Goal: Task Accomplishment & Management: Use online tool/utility

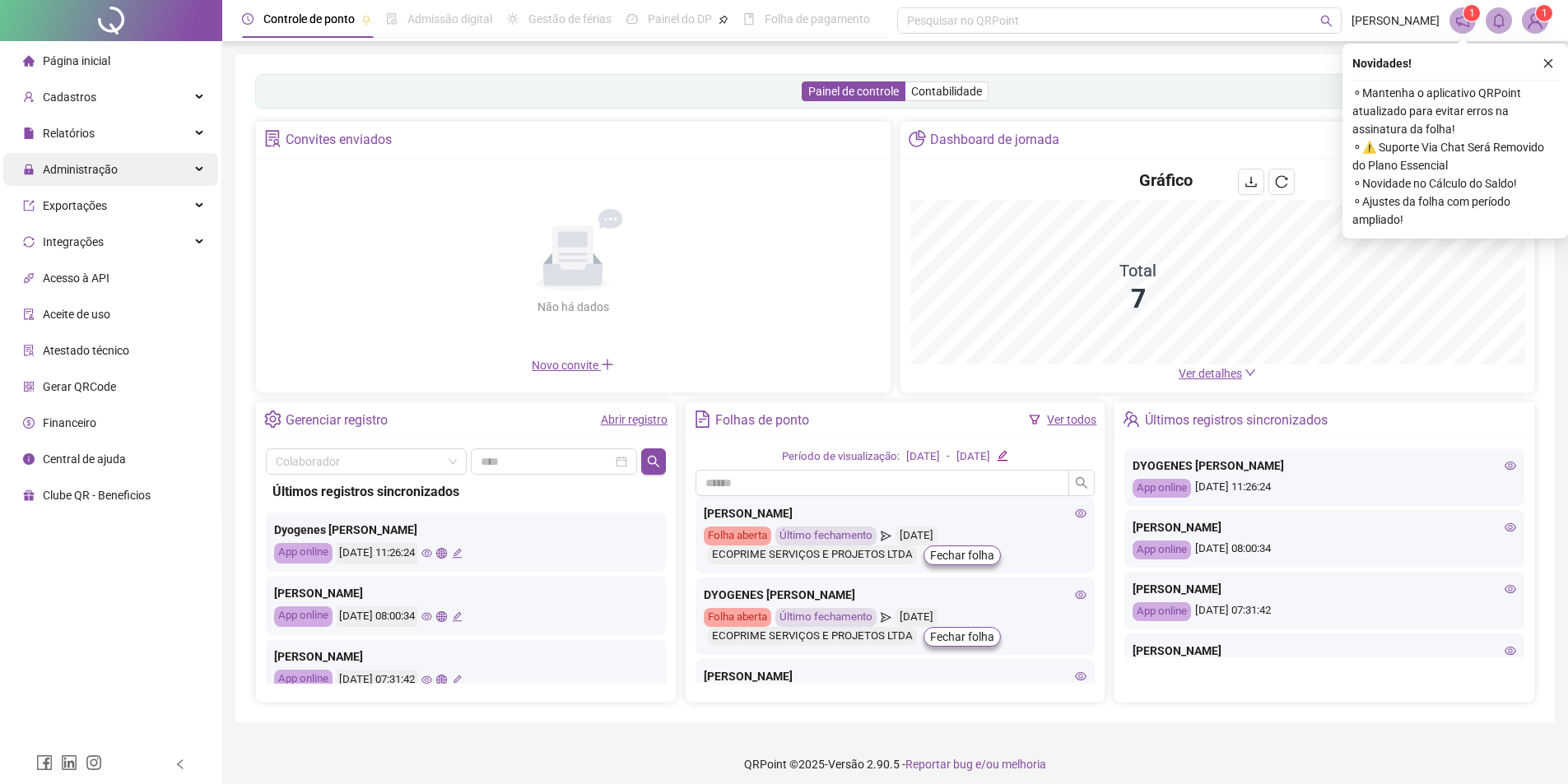
click at [55, 168] on span "Administração" at bounding box center [79, 170] width 75 height 13
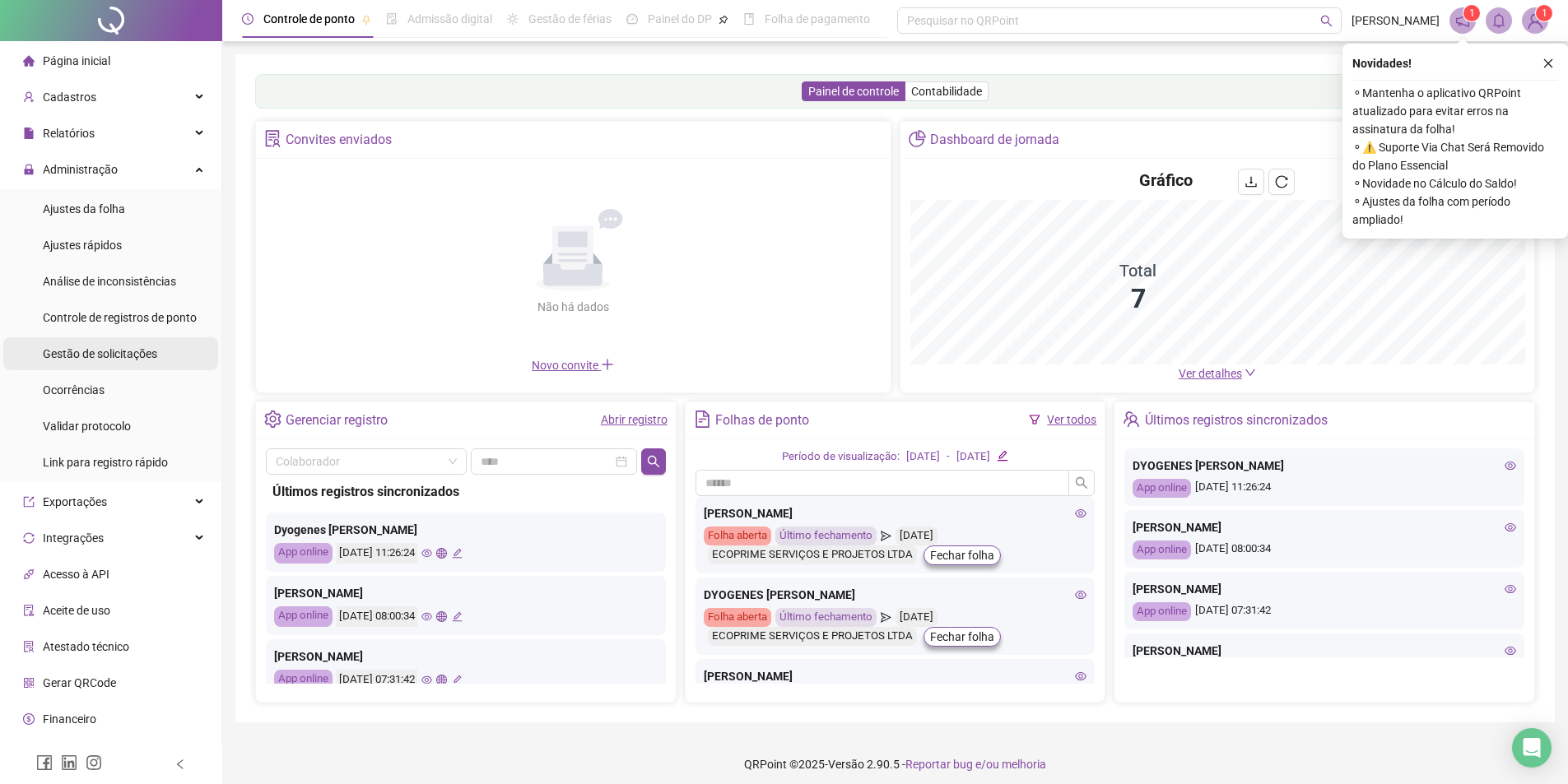
click at [88, 362] on div "Gestão de solicitações" at bounding box center [100, 354] width 114 height 33
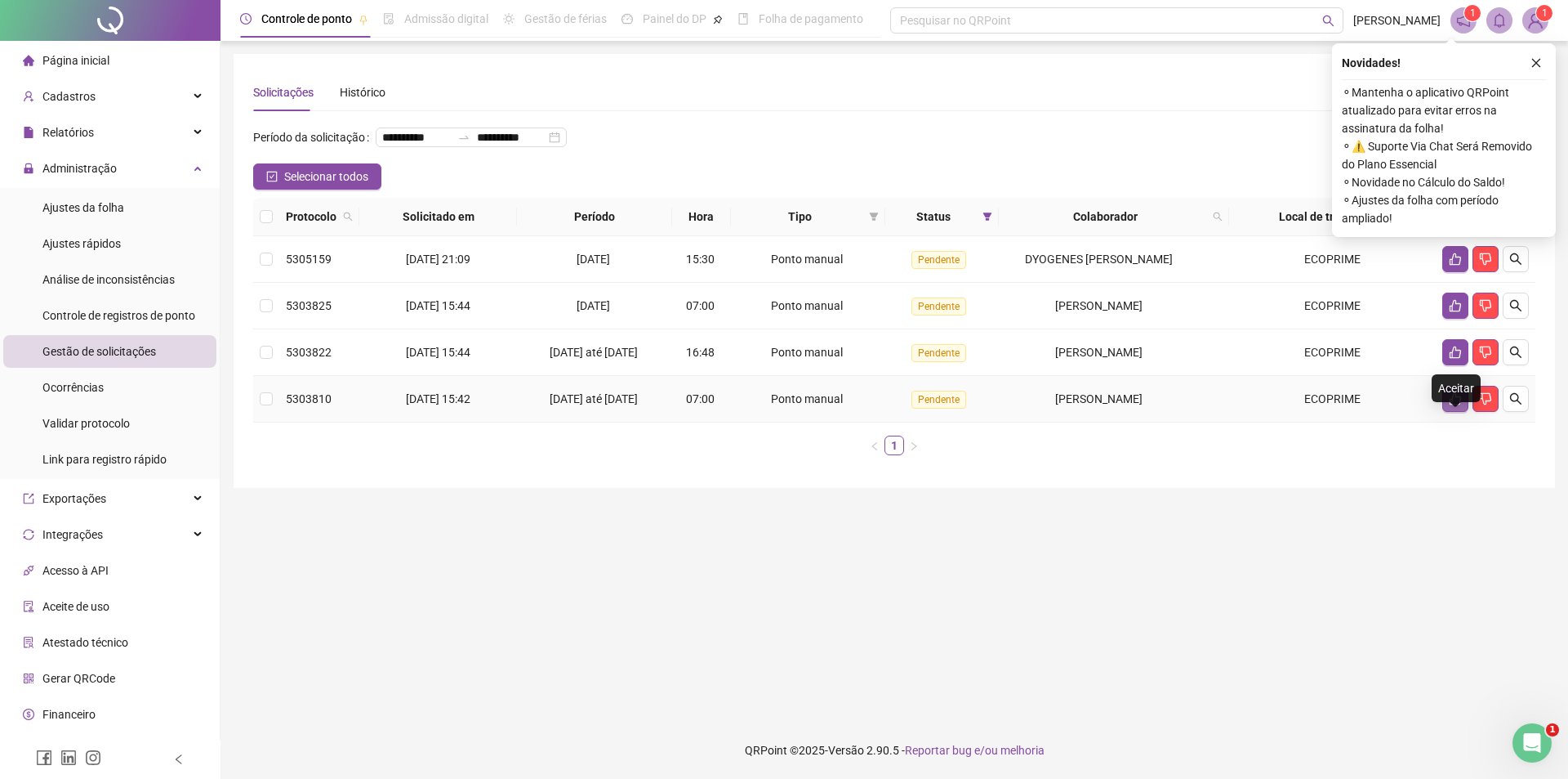
click at [1456, 405] on icon "like" at bounding box center [1455, 399] width 11 height 12
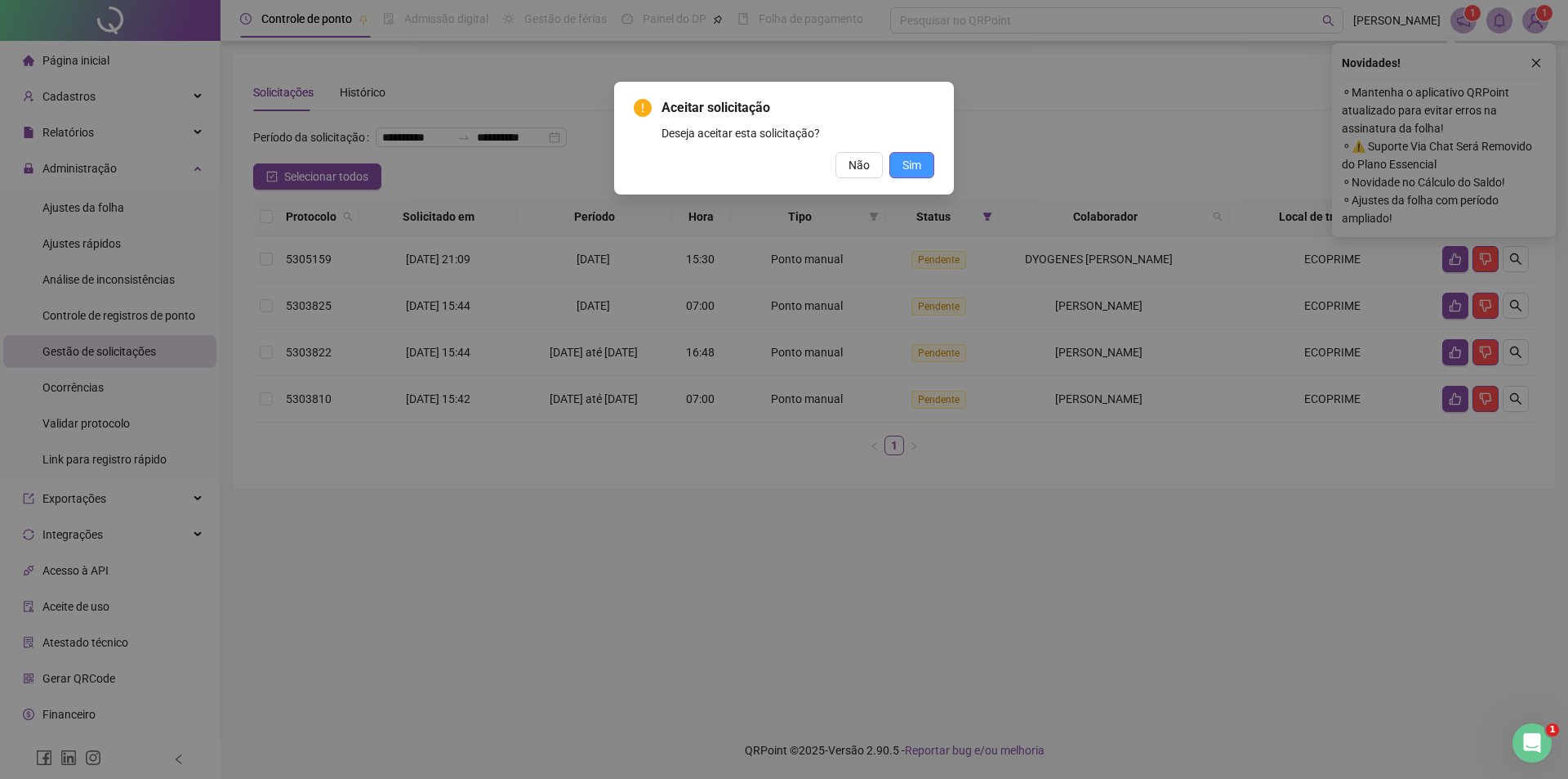
click at [920, 178] on button "Sim" at bounding box center [911, 165] width 45 height 27
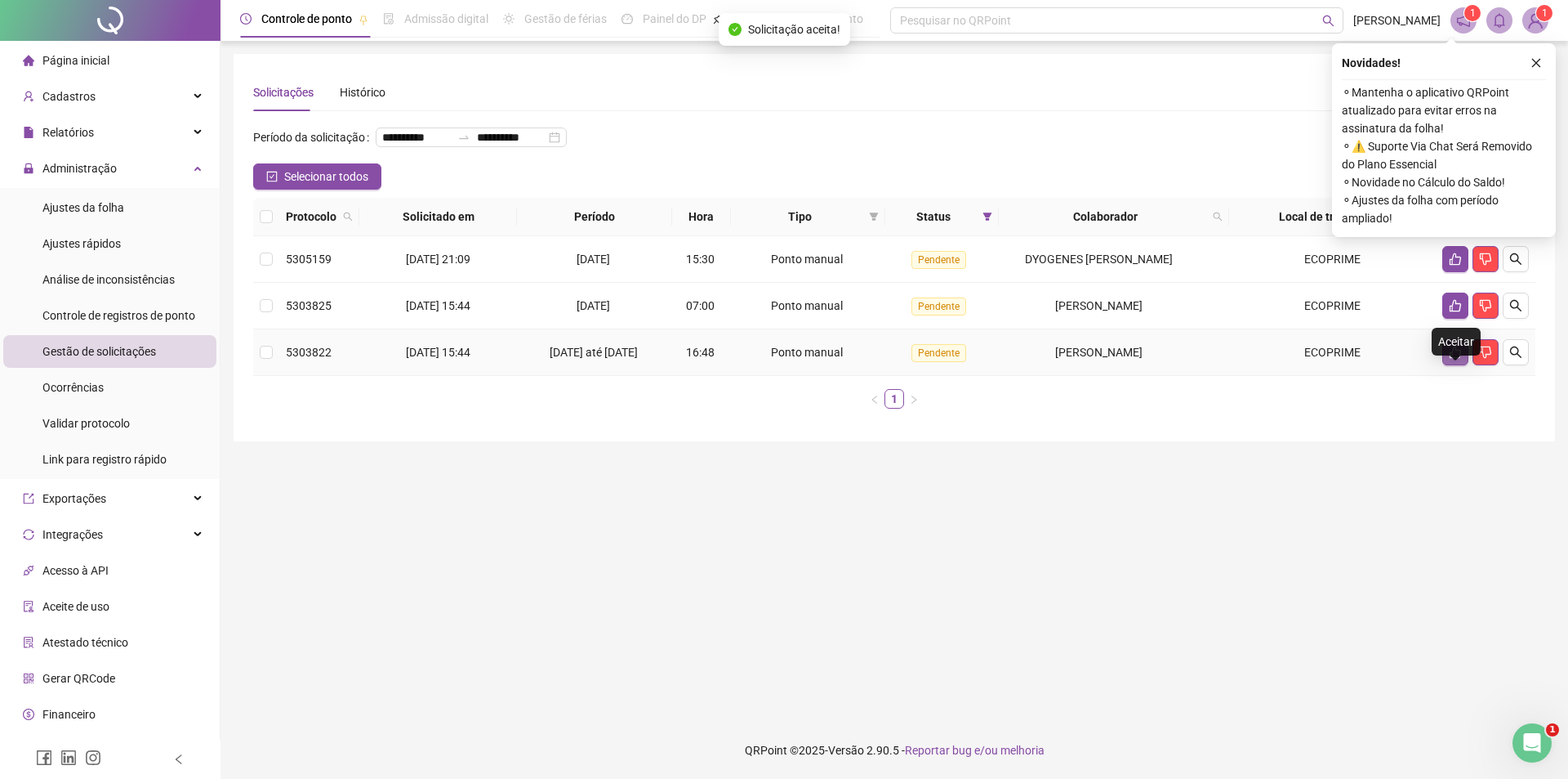
click at [1466, 366] on button "button" at bounding box center [1455, 352] width 27 height 27
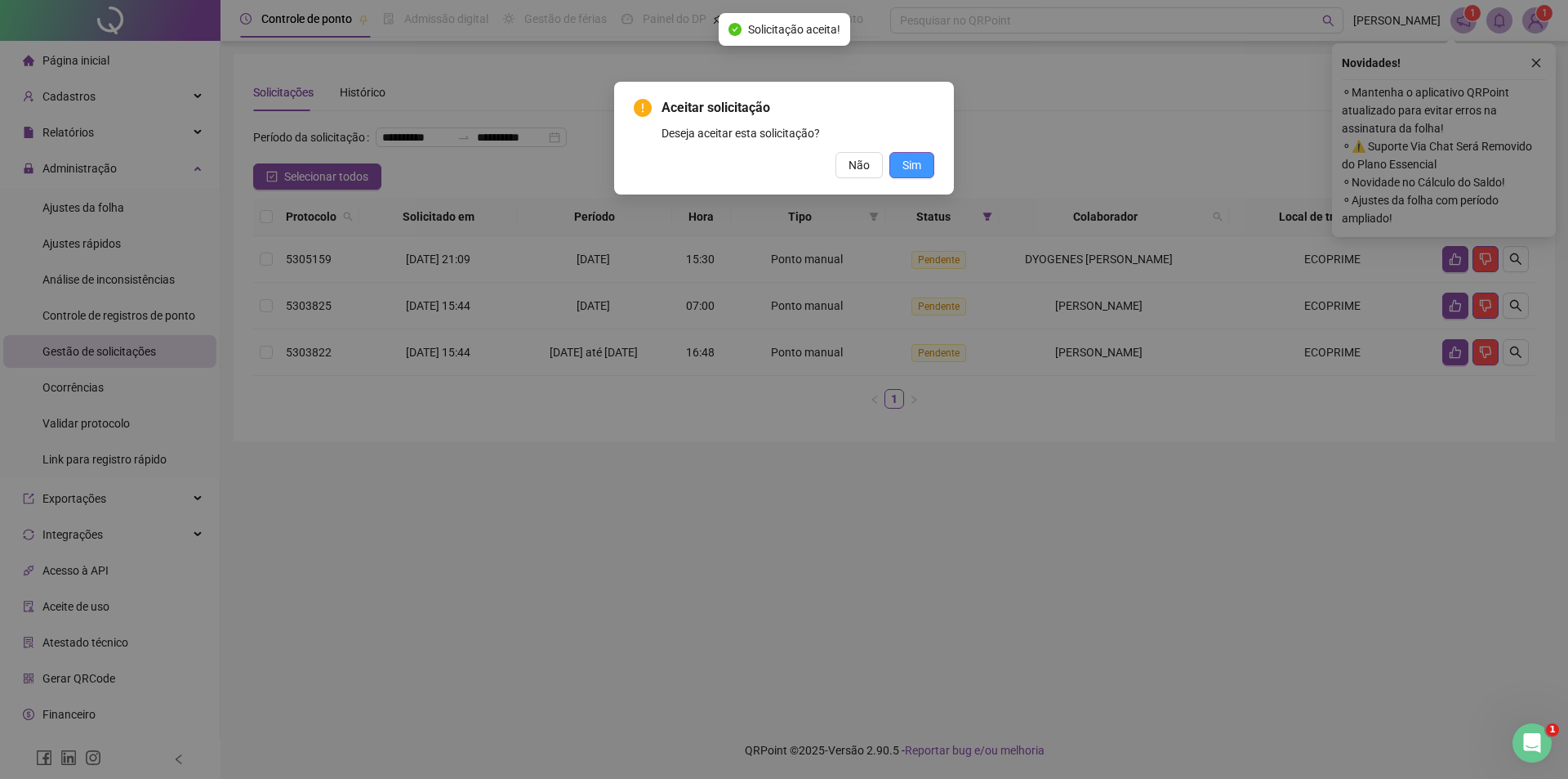
click at [921, 165] on button "Sim" at bounding box center [911, 165] width 45 height 27
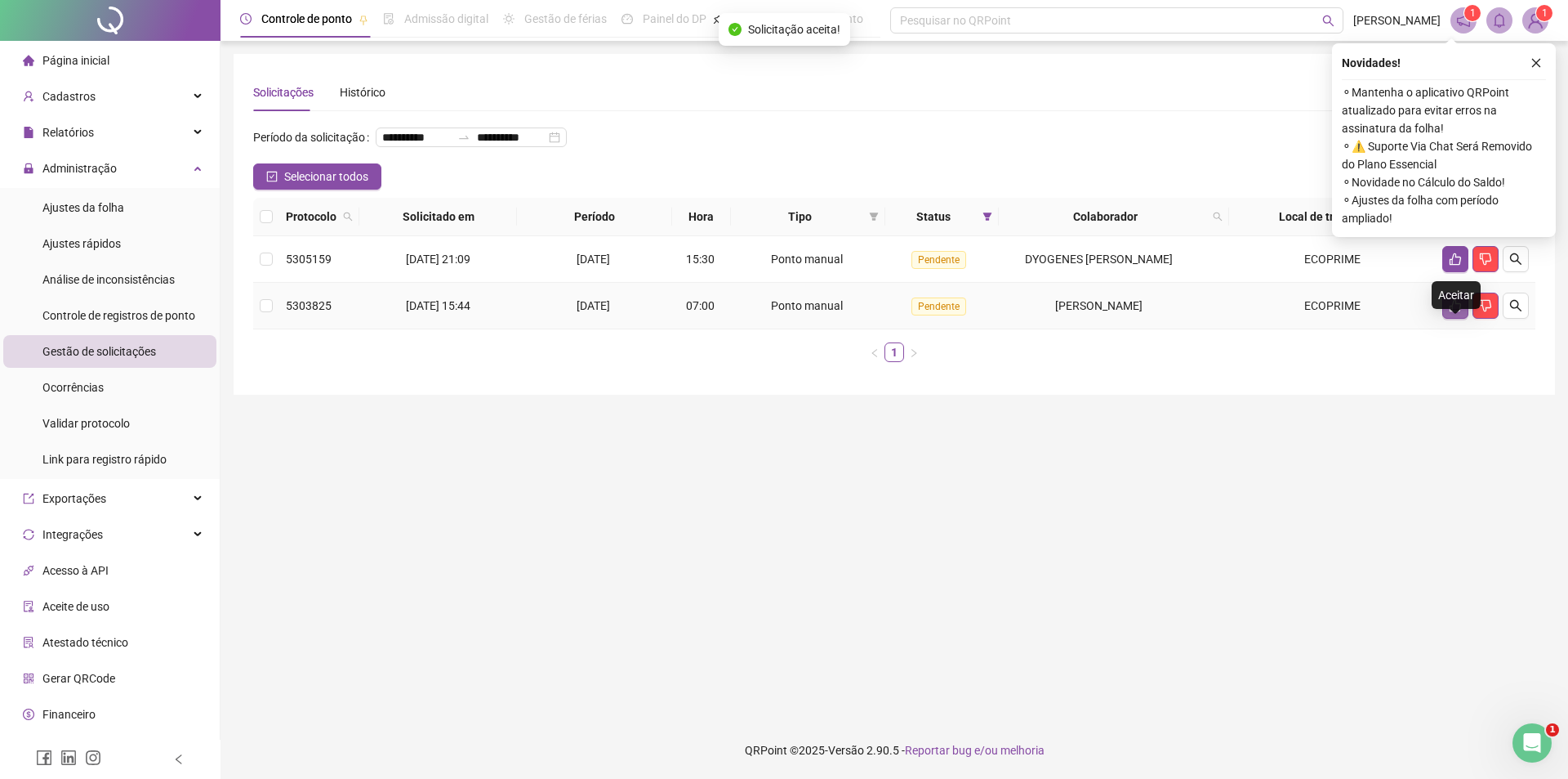
click at [1457, 313] on icon "like" at bounding box center [1455, 305] width 11 height 12
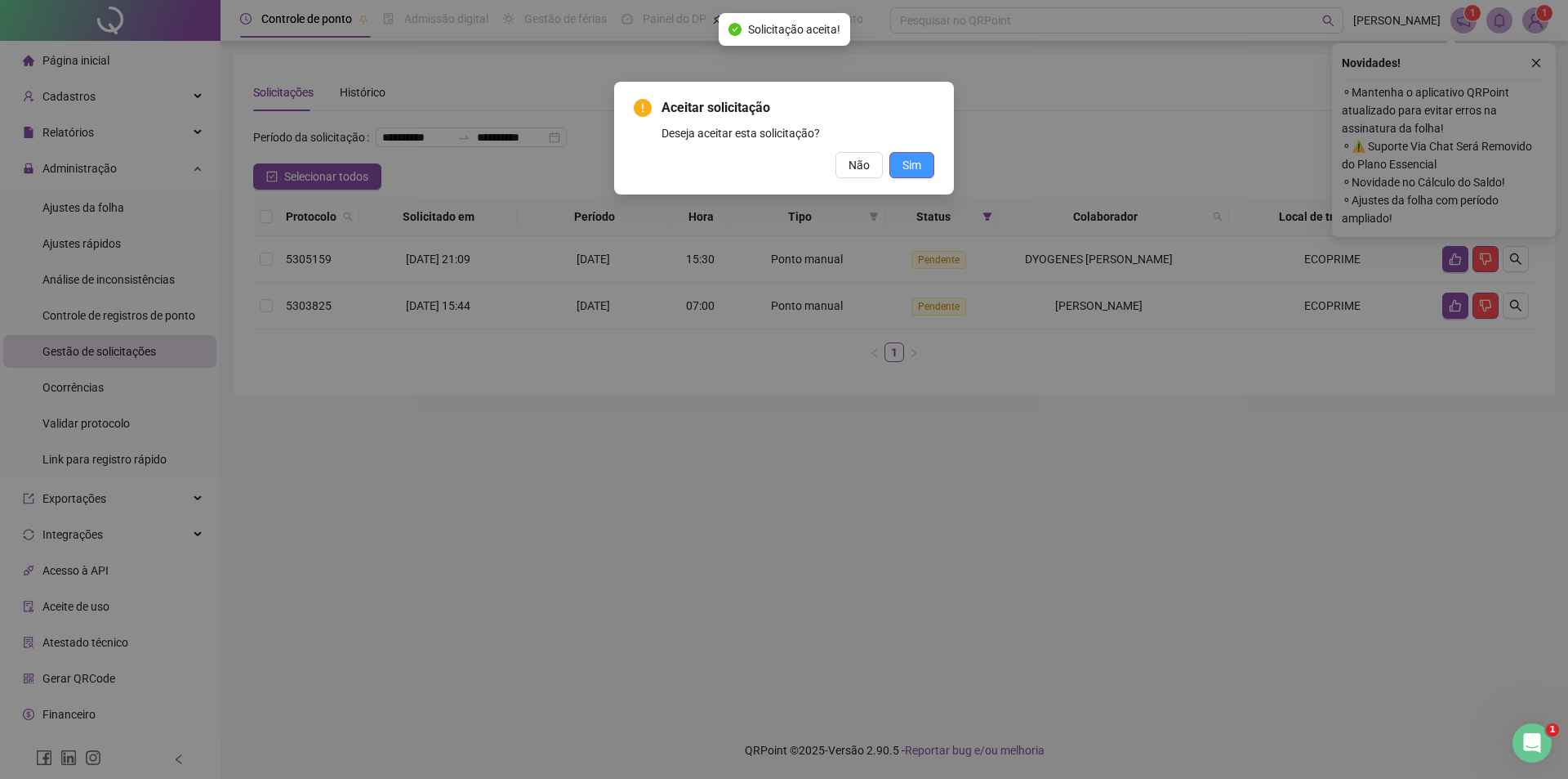
click at [919, 170] on span "Sim" at bounding box center [911, 165] width 19 height 18
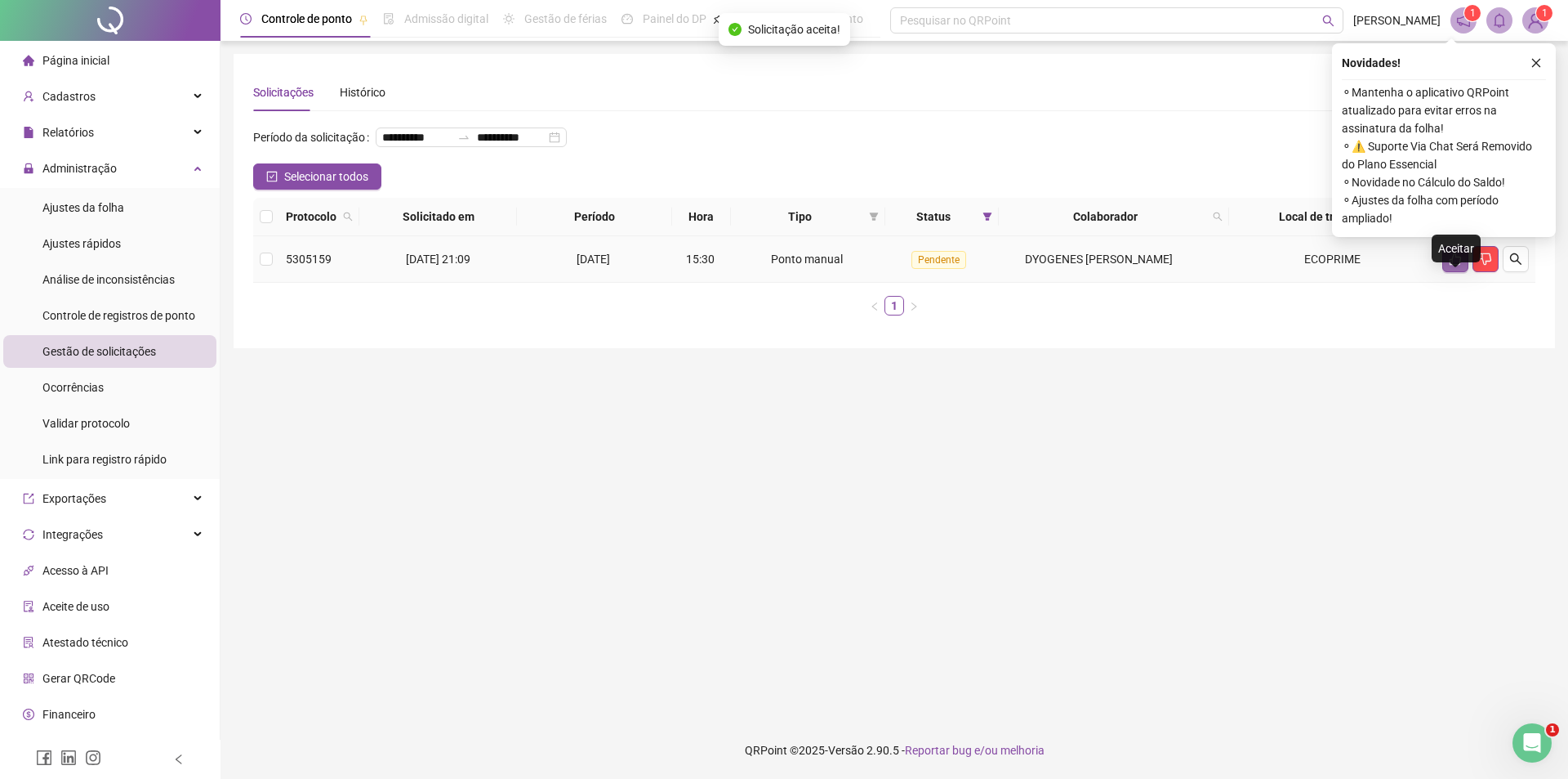
click at [1454, 266] on icon "like" at bounding box center [1455, 259] width 13 height 13
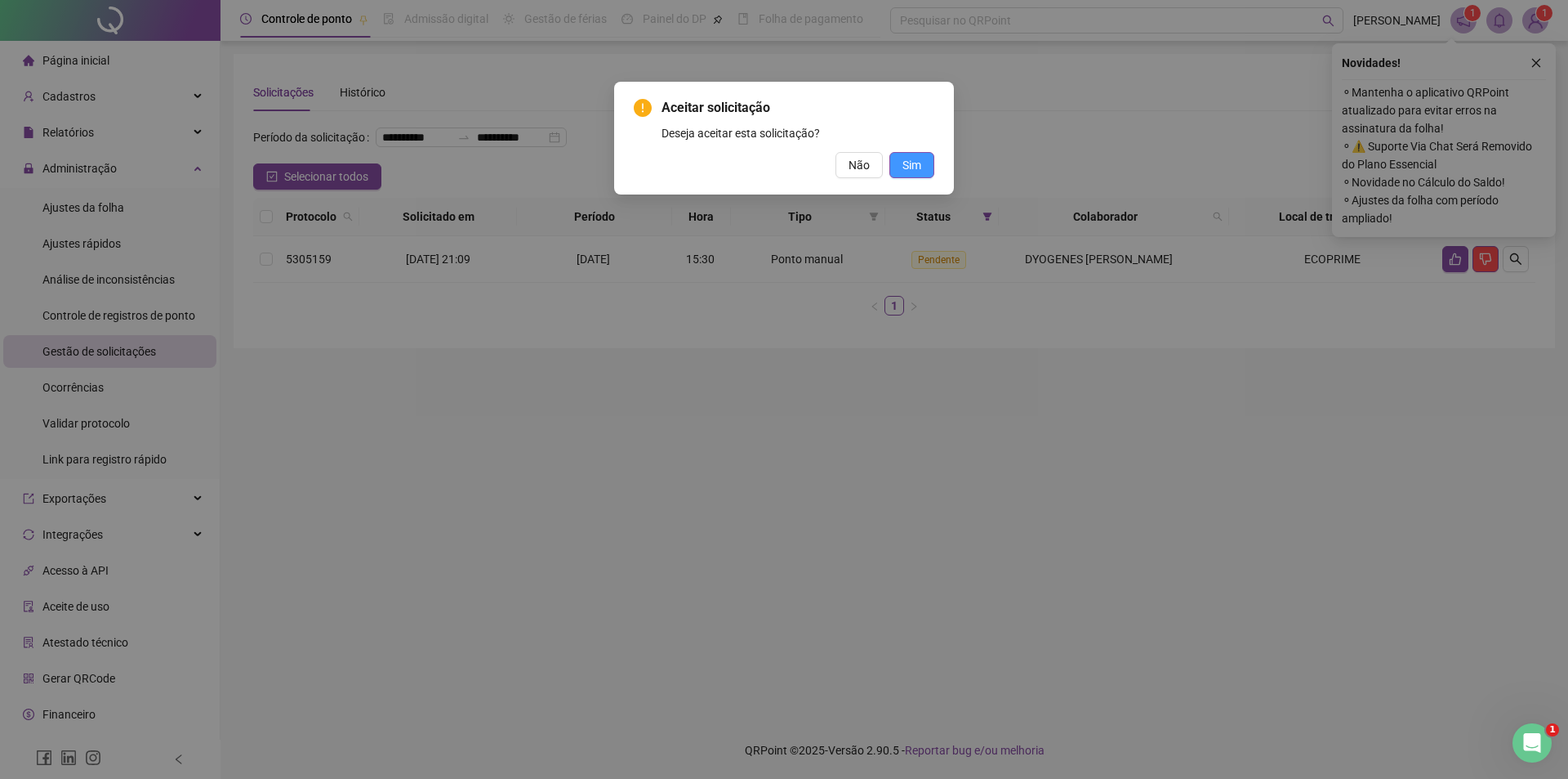
click at [918, 158] on span "Sim" at bounding box center [911, 165] width 19 height 18
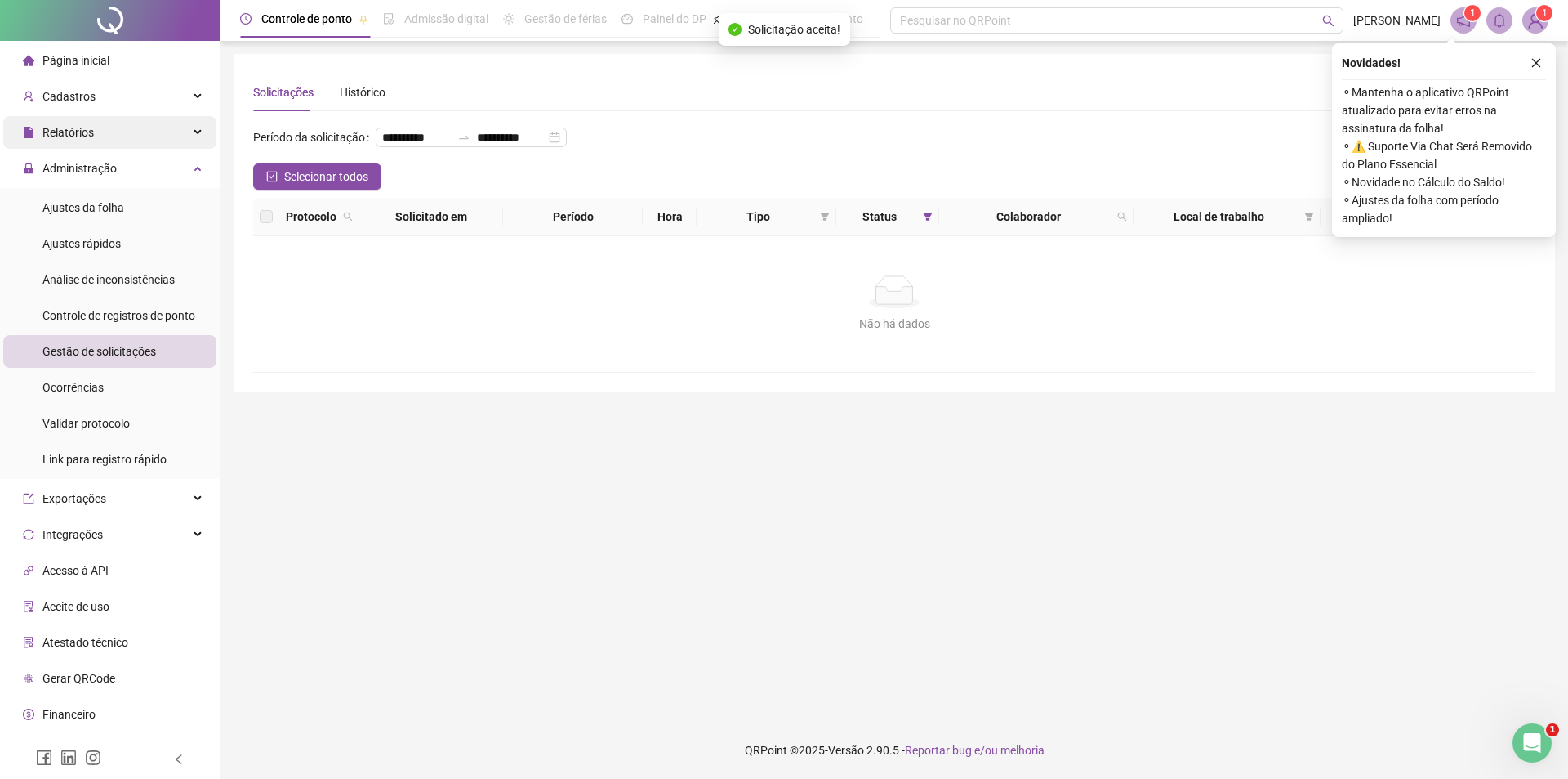
click at [86, 126] on span "Relatórios" at bounding box center [68, 132] width 51 height 13
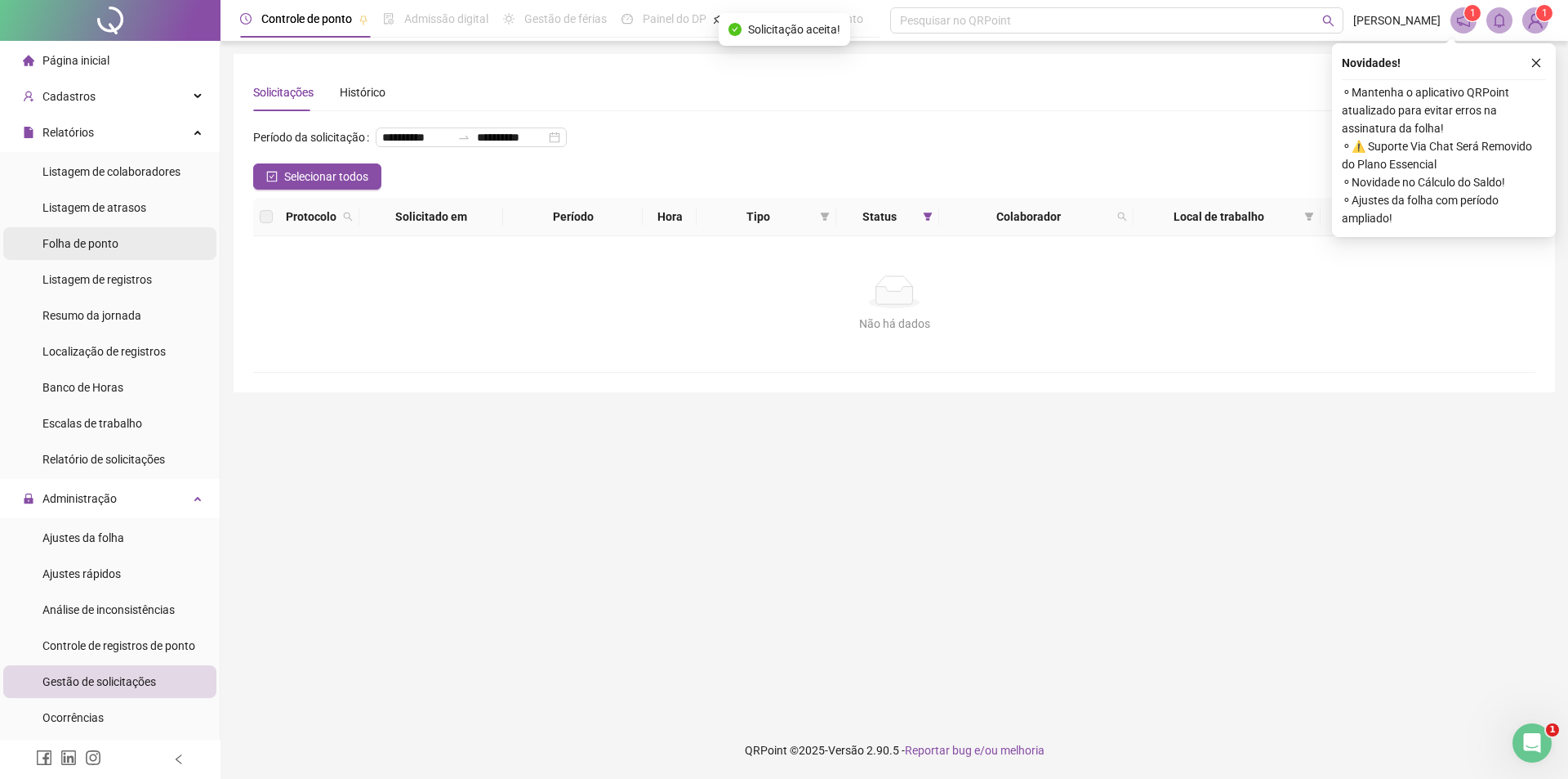
click at [83, 251] on div "Folha de ponto" at bounding box center [80, 244] width 76 height 33
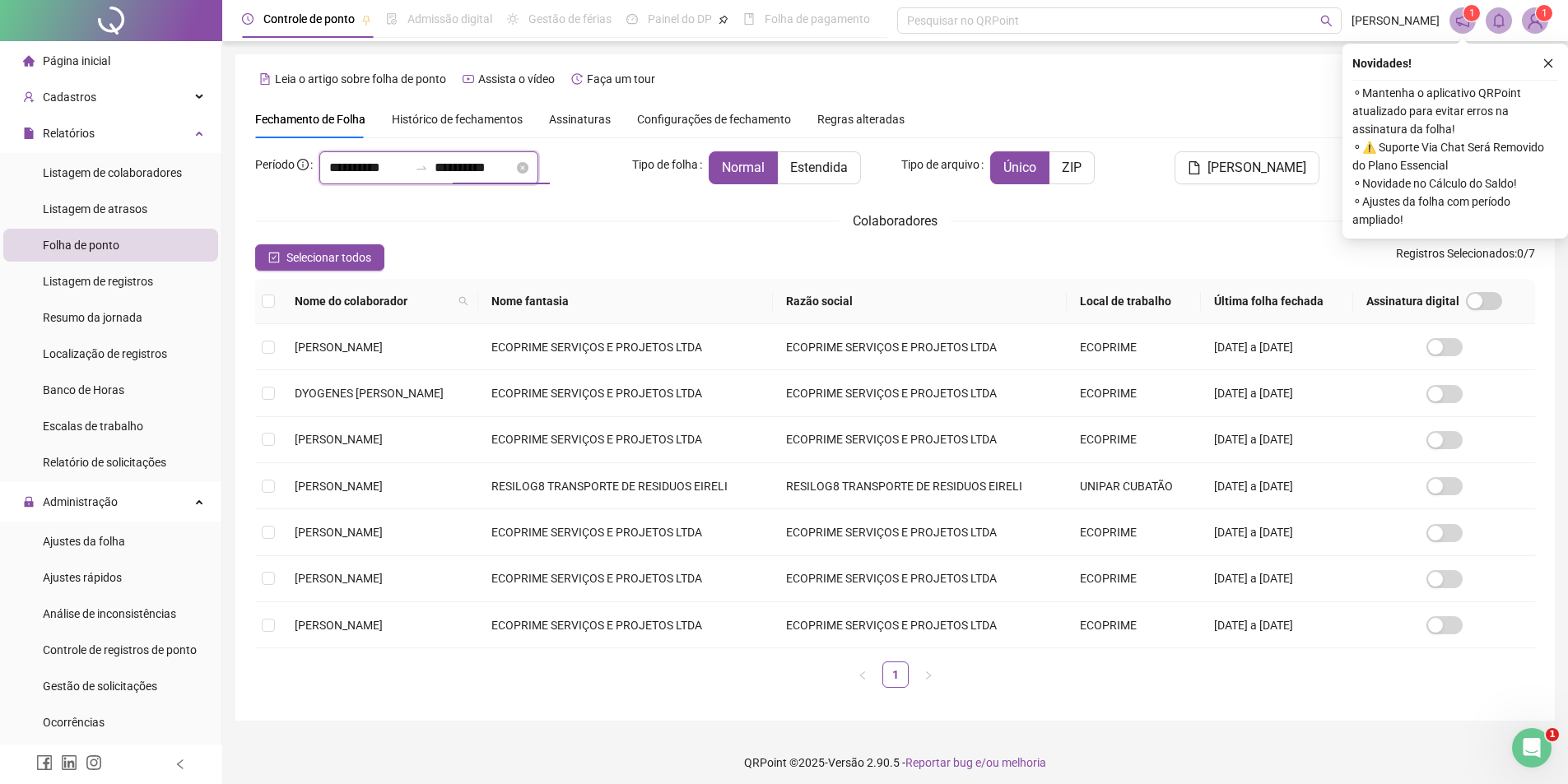
click at [513, 170] on input "**********" at bounding box center [474, 167] width 79 height 19
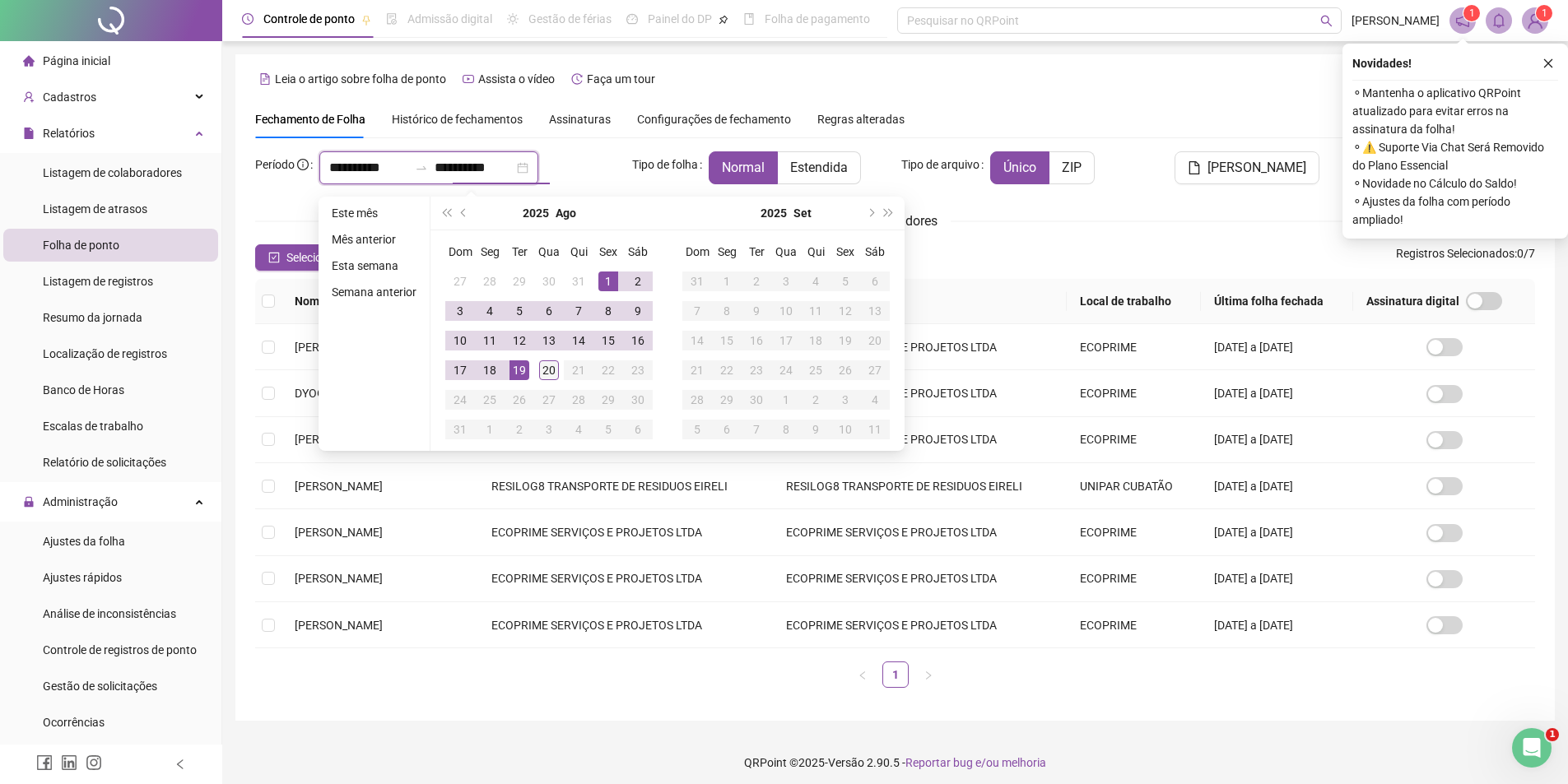
type input "**********"
click at [549, 371] on div "20" at bounding box center [548, 370] width 19 height 19
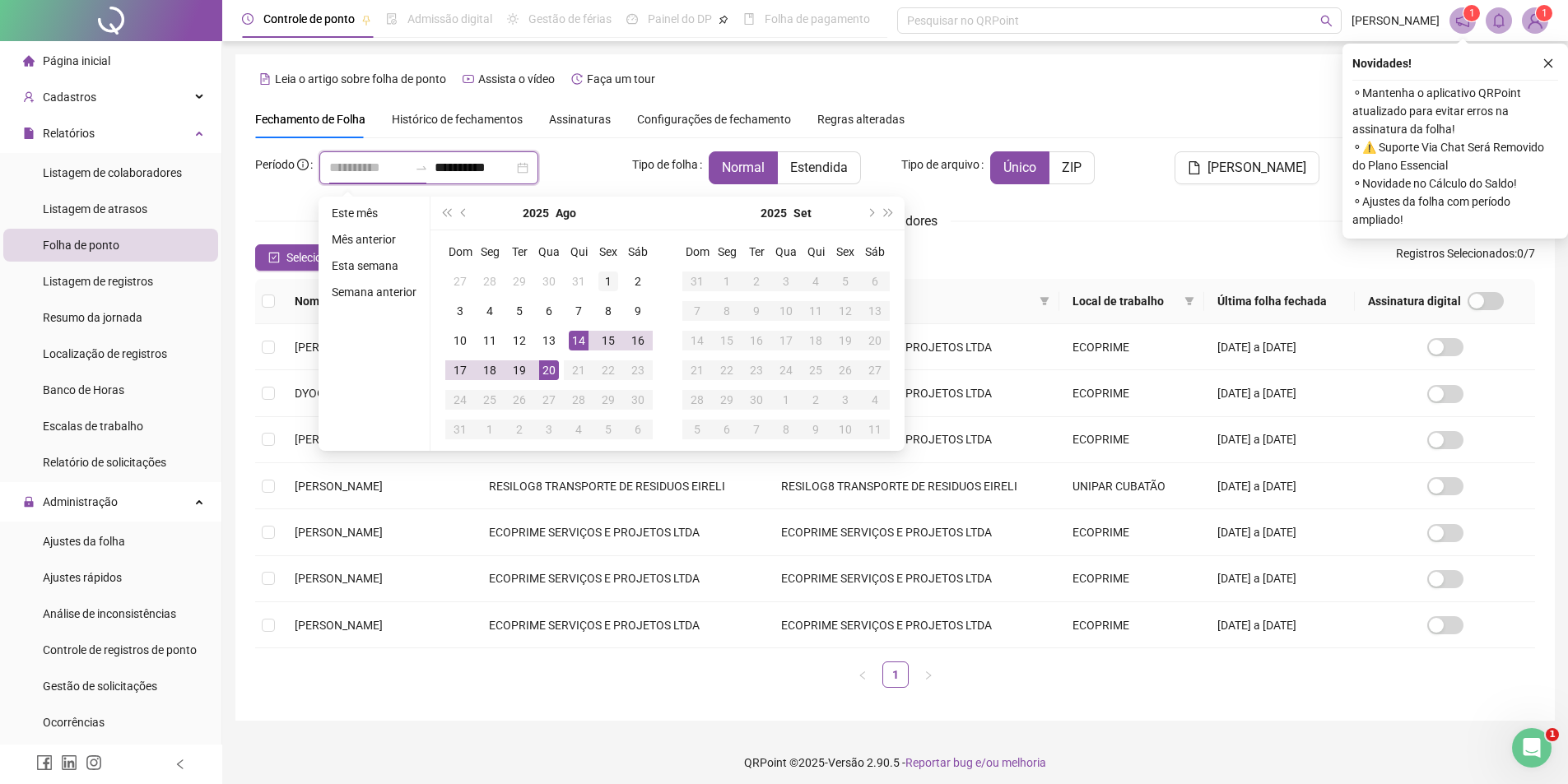
type input "**********"
click at [607, 288] on div "1" at bounding box center [607, 280] width 19 height 19
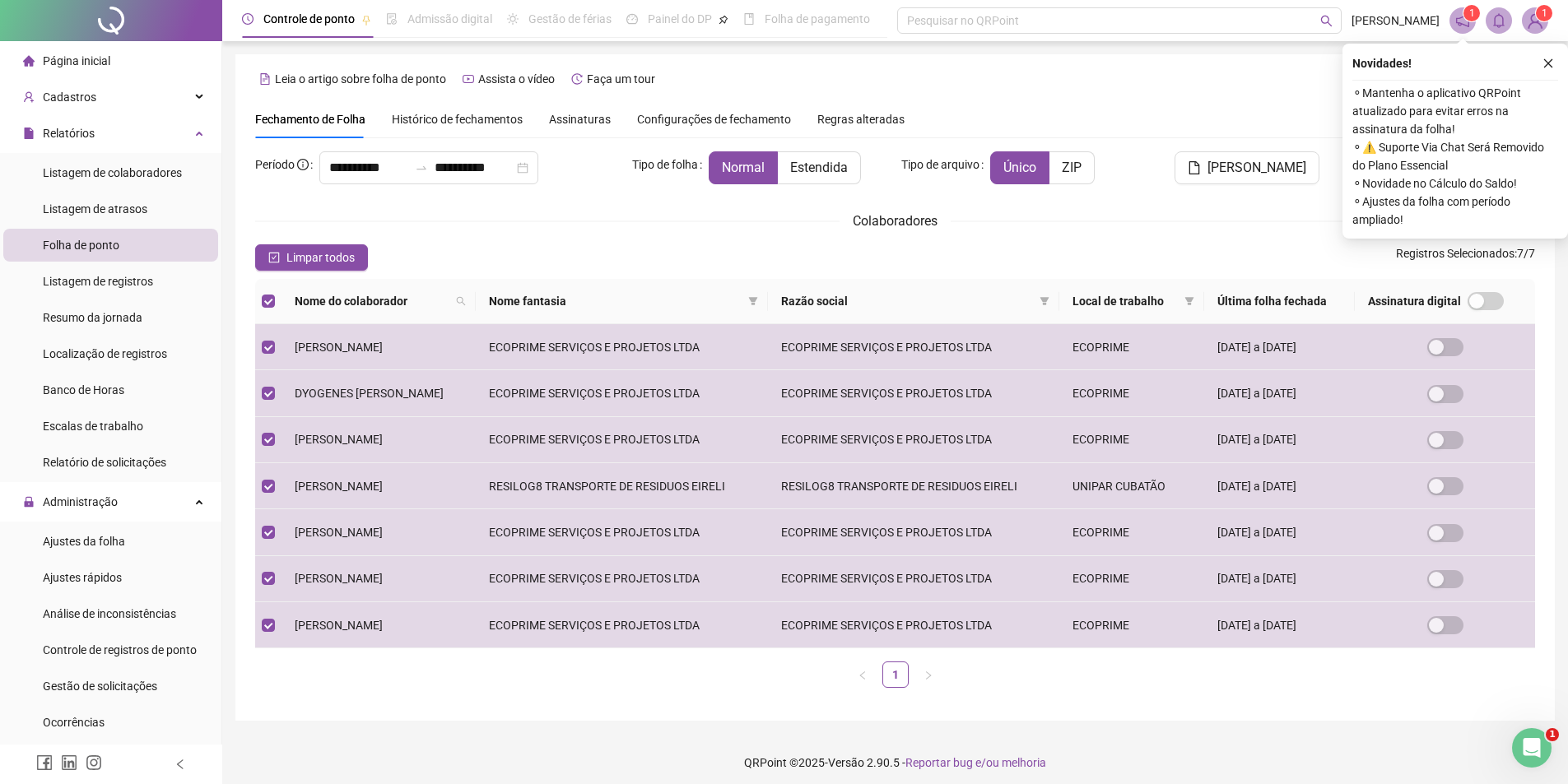
click at [613, 246] on div "Limpar todos Registros Selecionados : 7 / 7" at bounding box center [894, 257] width 1280 height 27
click at [337, 262] on span "Limpar todos" at bounding box center [320, 257] width 68 height 18
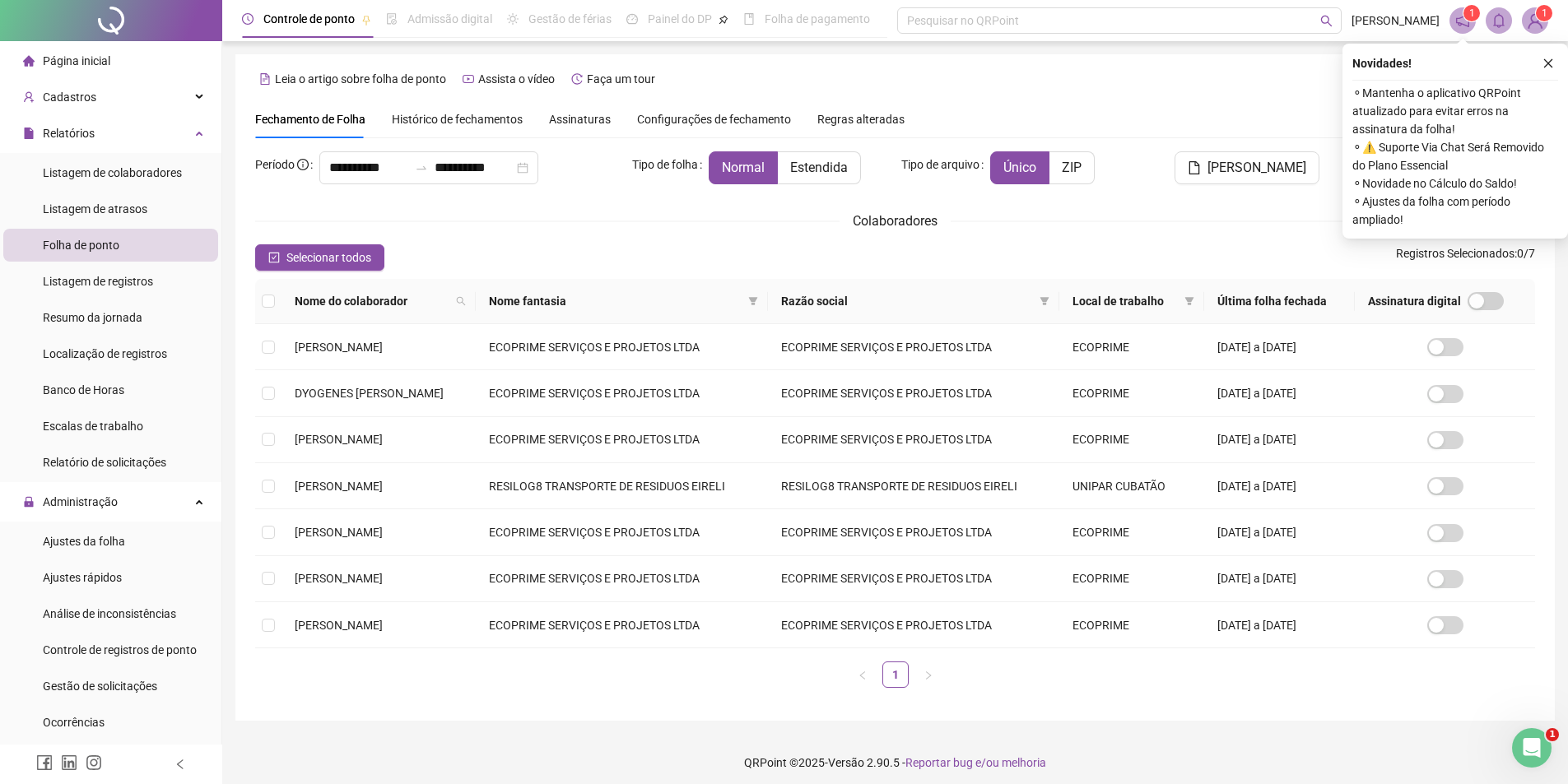
drag, startPoint x: 554, startPoint y: 233, endPoint x: 541, endPoint y: 231, distance: 13.2
click at [554, 232] on div "**********" at bounding box center [894, 426] width 1280 height 550
click at [271, 255] on icon "check-square" at bounding box center [274, 257] width 11 height 11
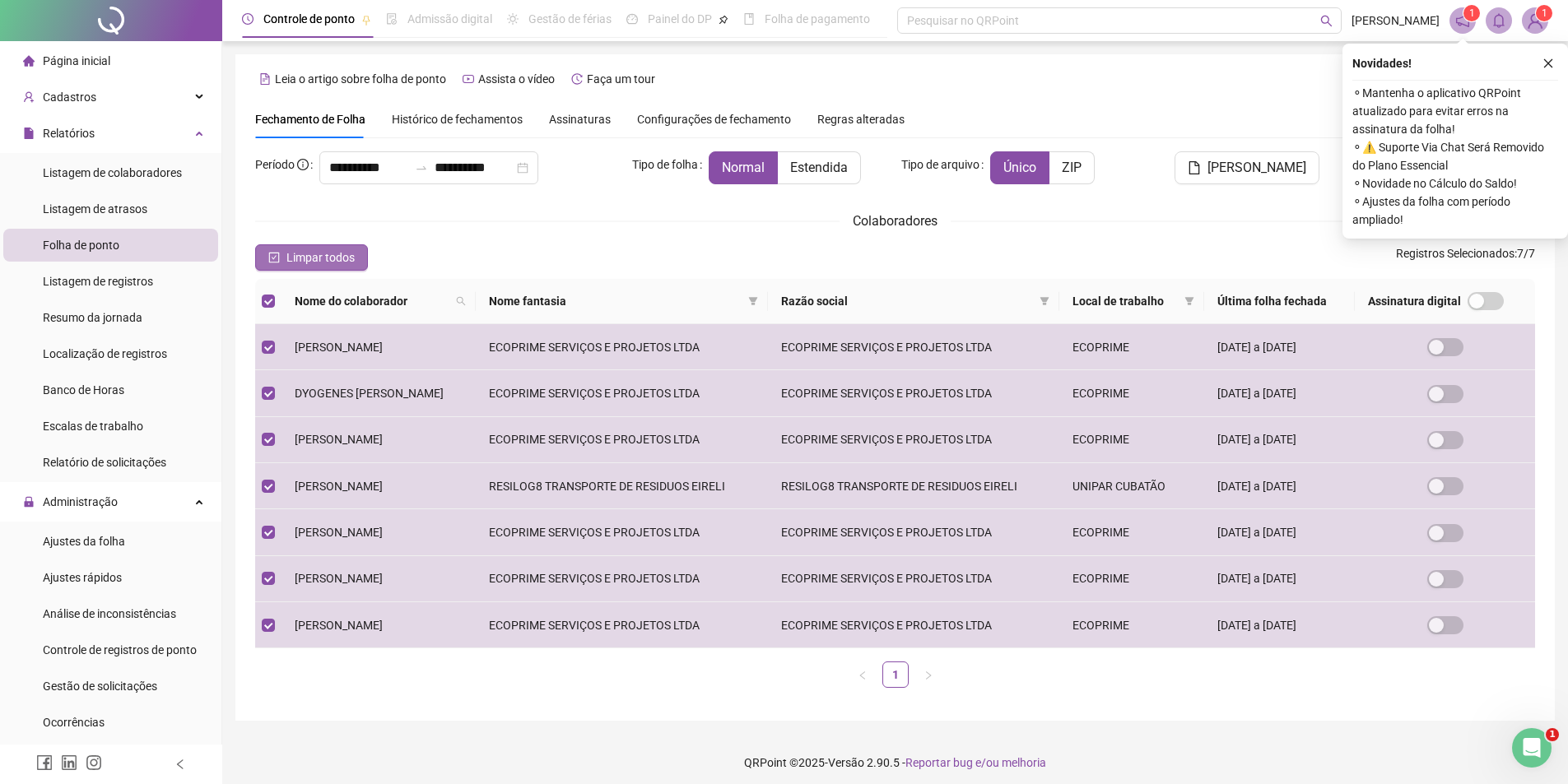
click at [272, 258] on icon "check-square" at bounding box center [273, 257] width 5 height 4
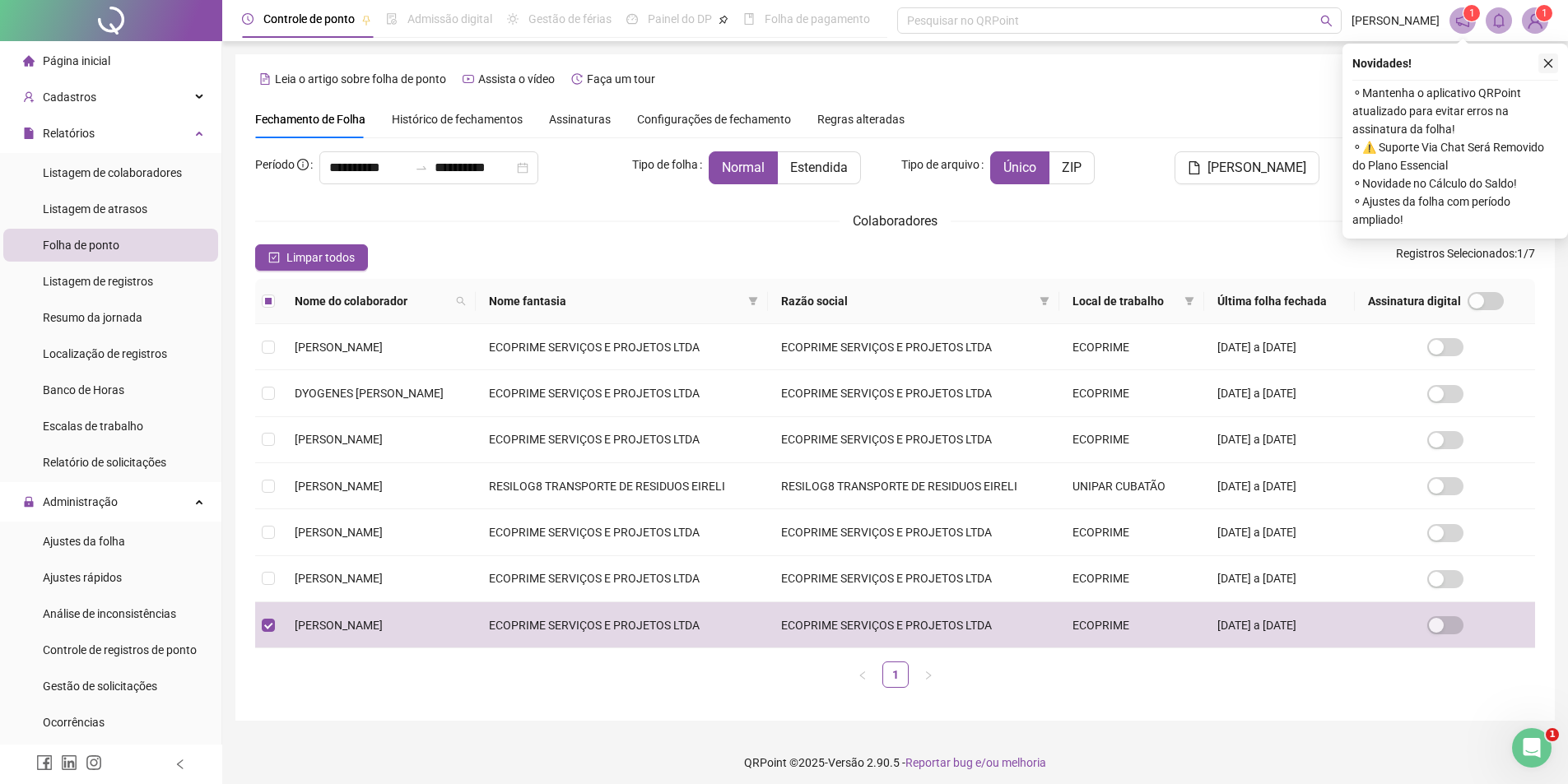
click at [1553, 66] on icon "close" at bounding box center [1548, 63] width 11 height 11
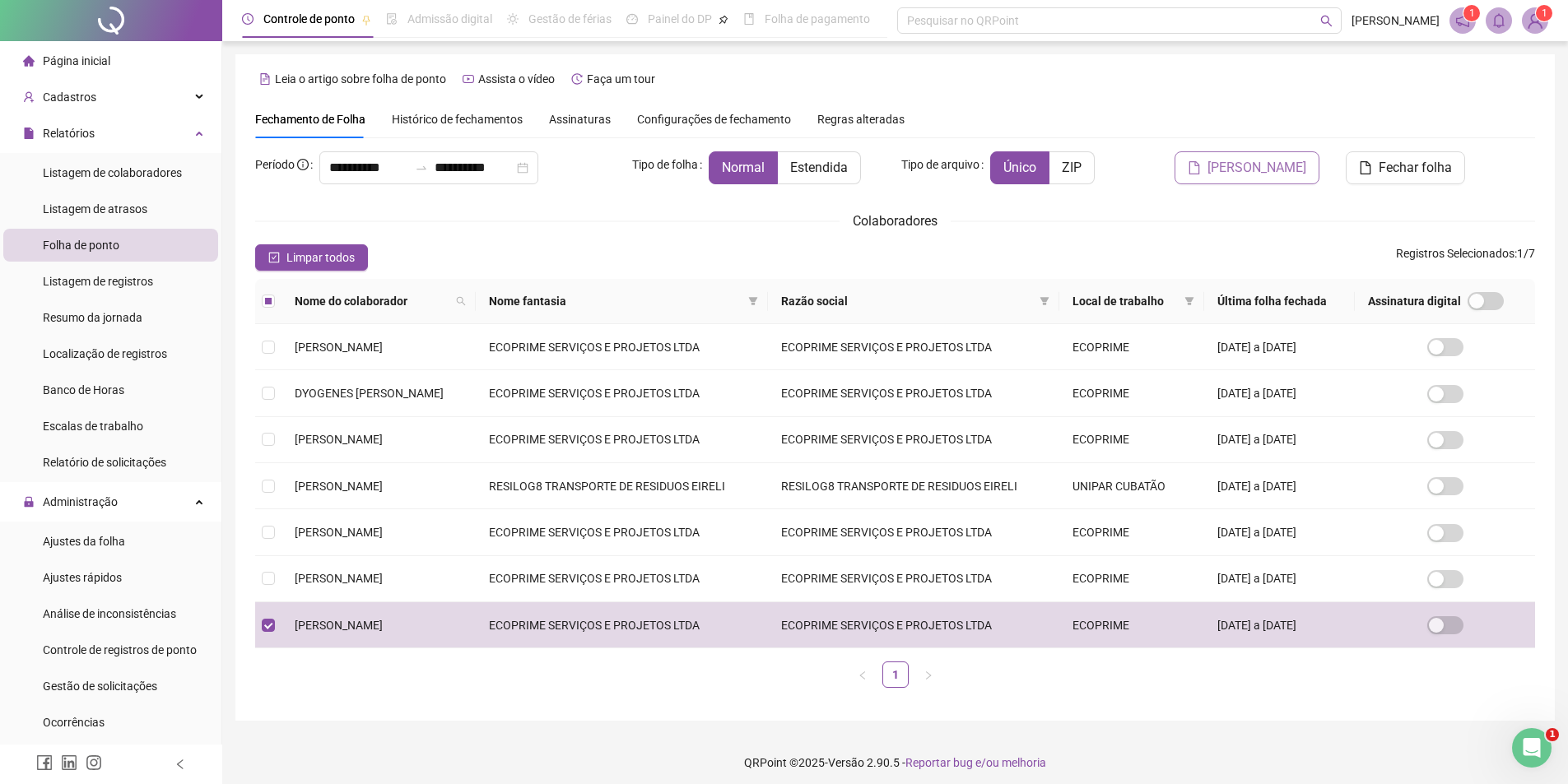
click at [1228, 176] on span "[PERSON_NAME]" at bounding box center [1256, 167] width 99 height 19
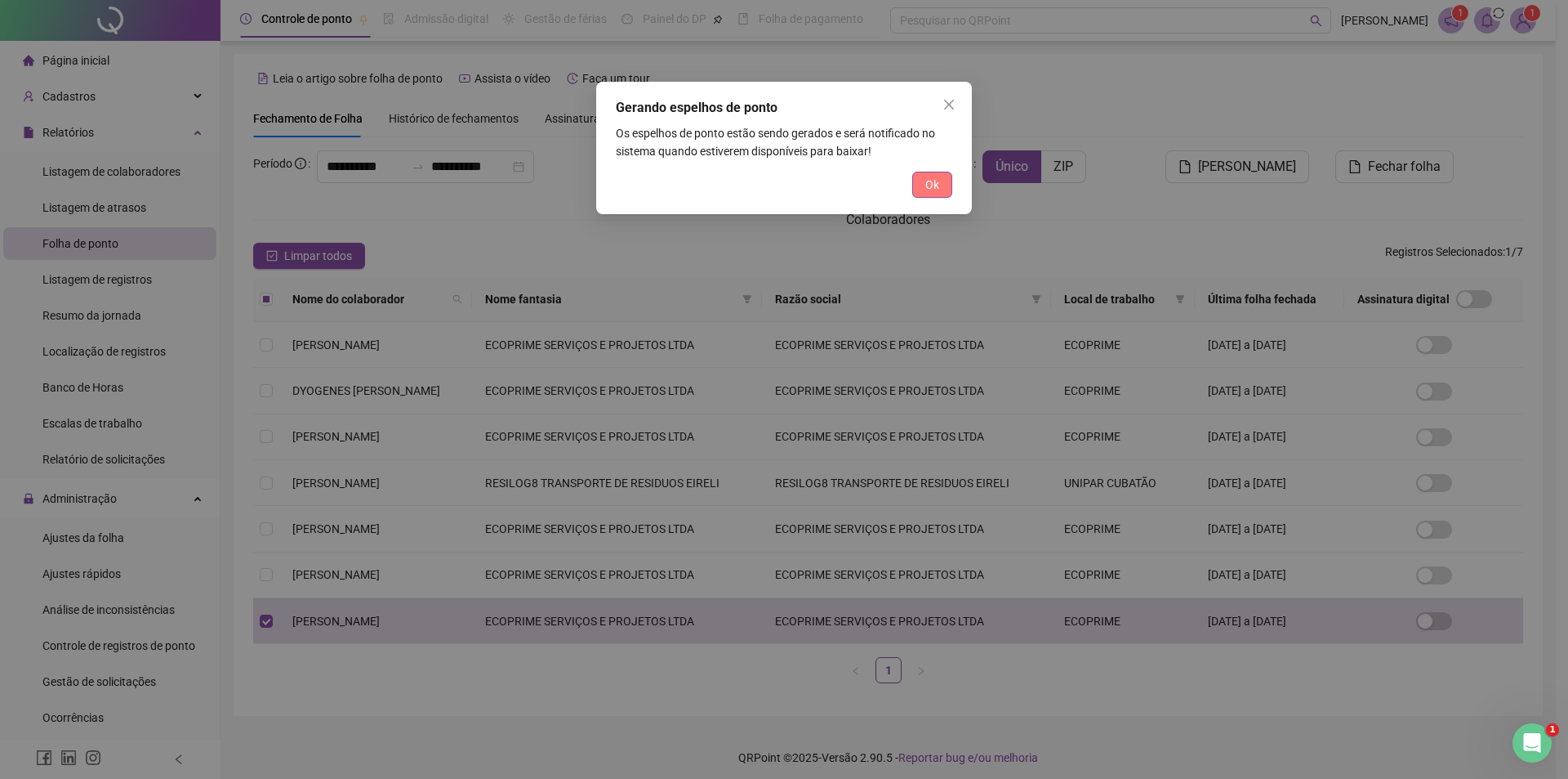
click at [930, 181] on span "Ok" at bounding box center [931, 185] width 14 height 18
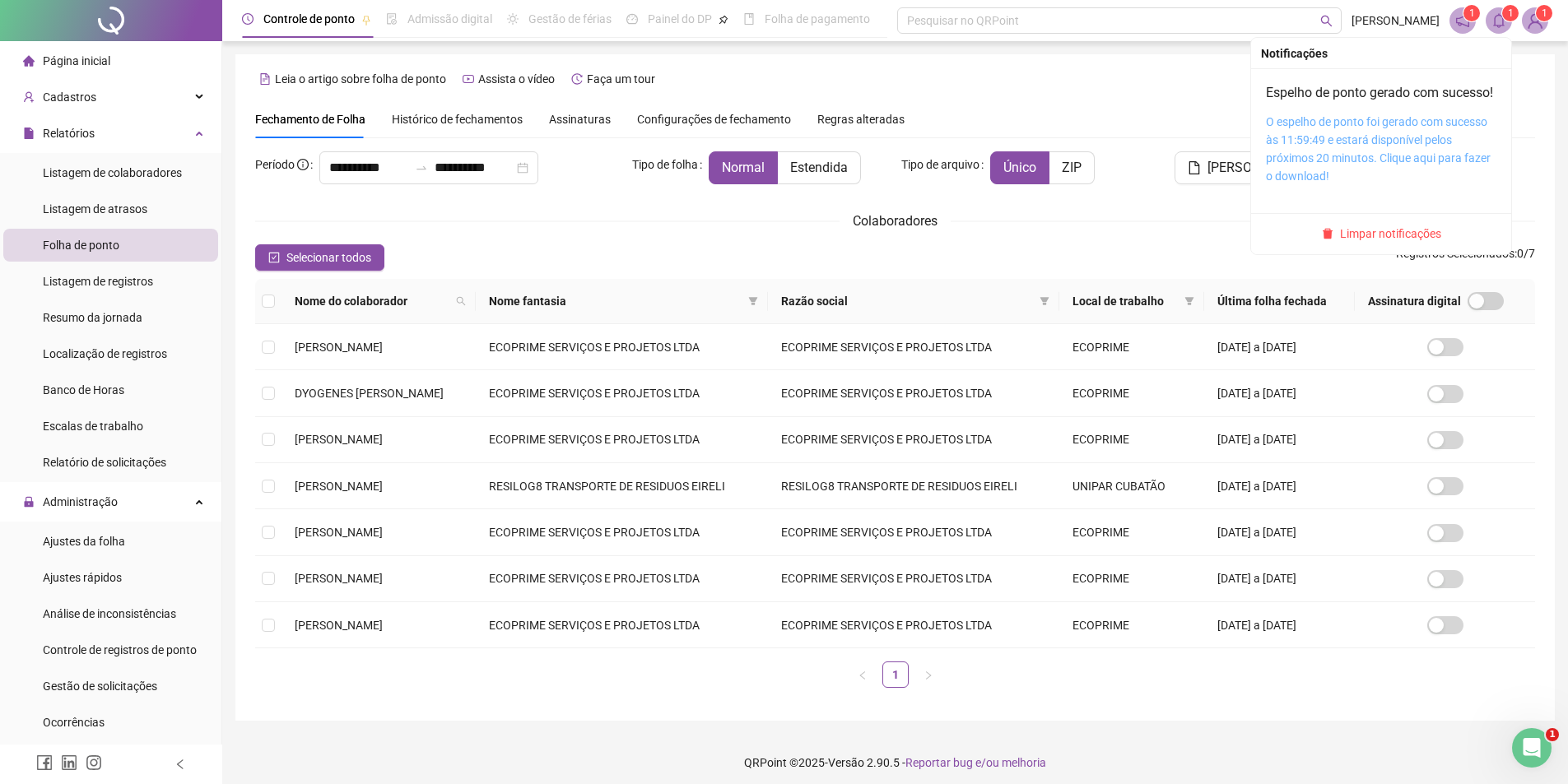
click at [1407, 160] on link "O espelho de ponto foi gerado com sucesso às 11:59:49 e estará disponível pelos…" at bounding box center [1378, 148] width 224 height 67
click at [1327, 165] on link "O espelho de ponto foi gerado com sucesso às 11:59:49 e estará disponível pelos…" at bounding box center [1378, 148] width 224 height 67
click at [1504, 25] on icon "bell" at bounding box center [1499, 20] width 15 height 15
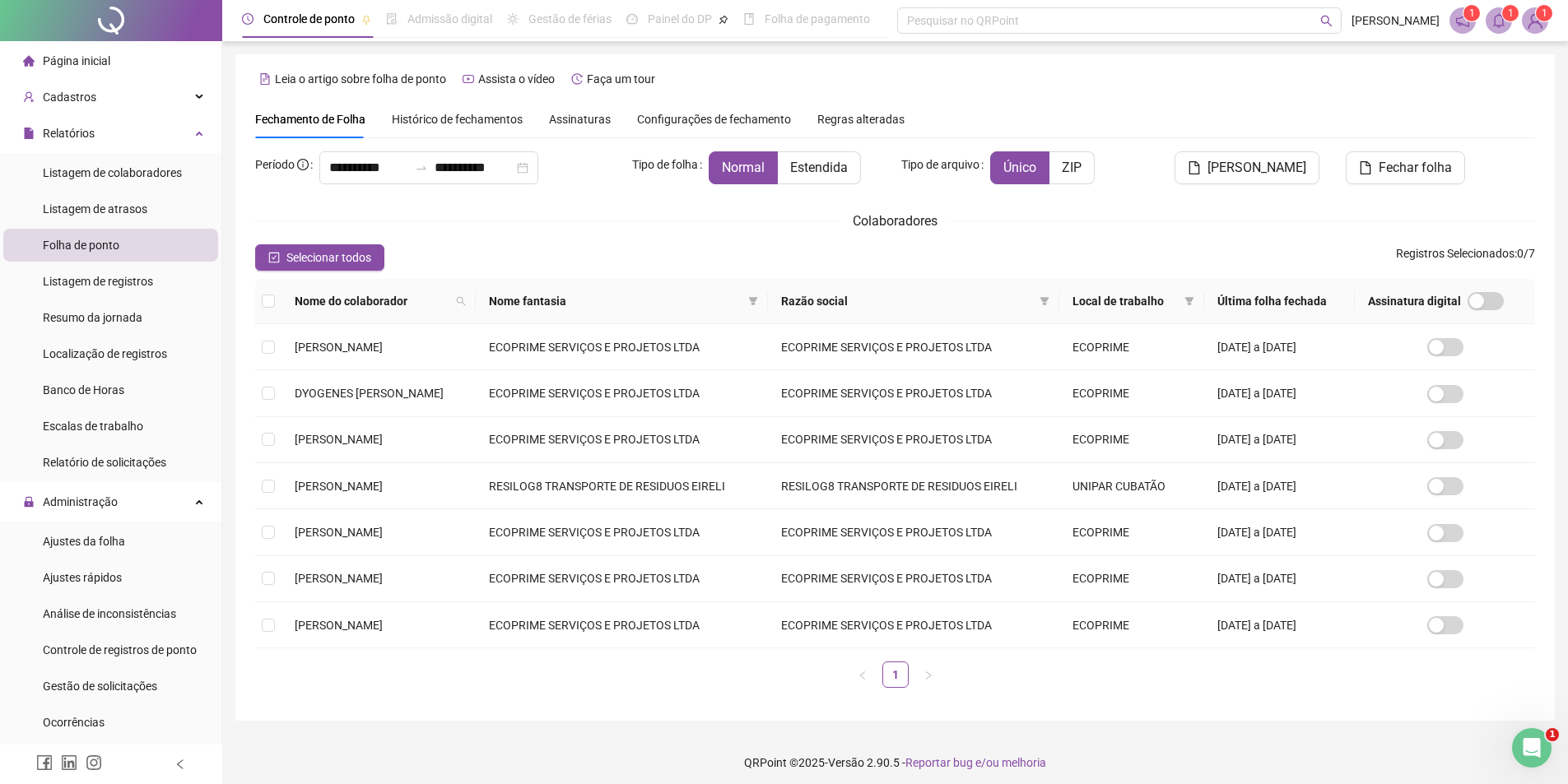
click at [1497, 14] on icon "bell" at bounding box center [1499, 20] width 15 height 15
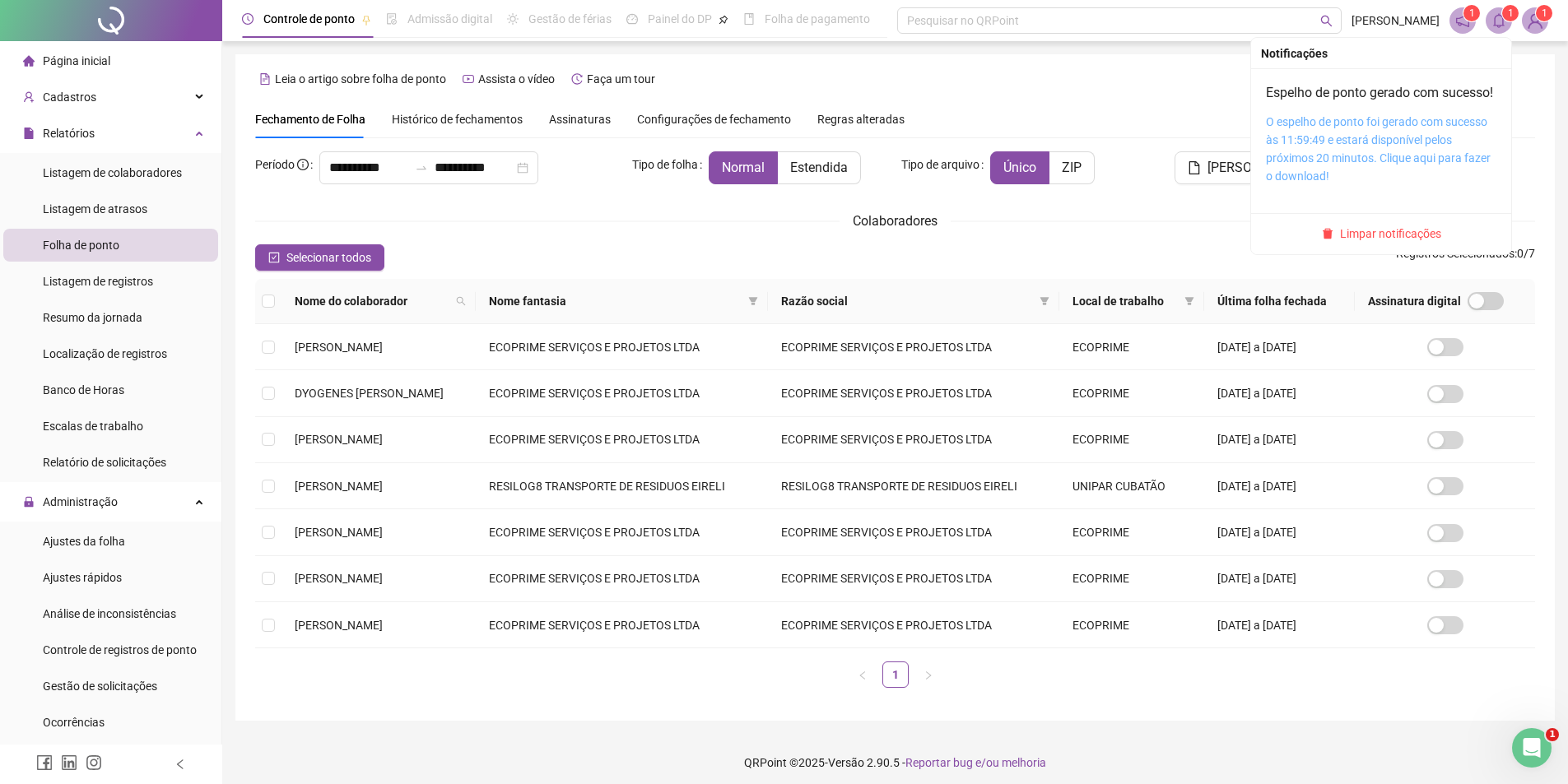
click at [1361, 164] on link "O espelho de ponto foi gerado com sucesso às 11:59:49 e estará disponível pelos…" at bounding box center [1378, 148] width 224 height 67
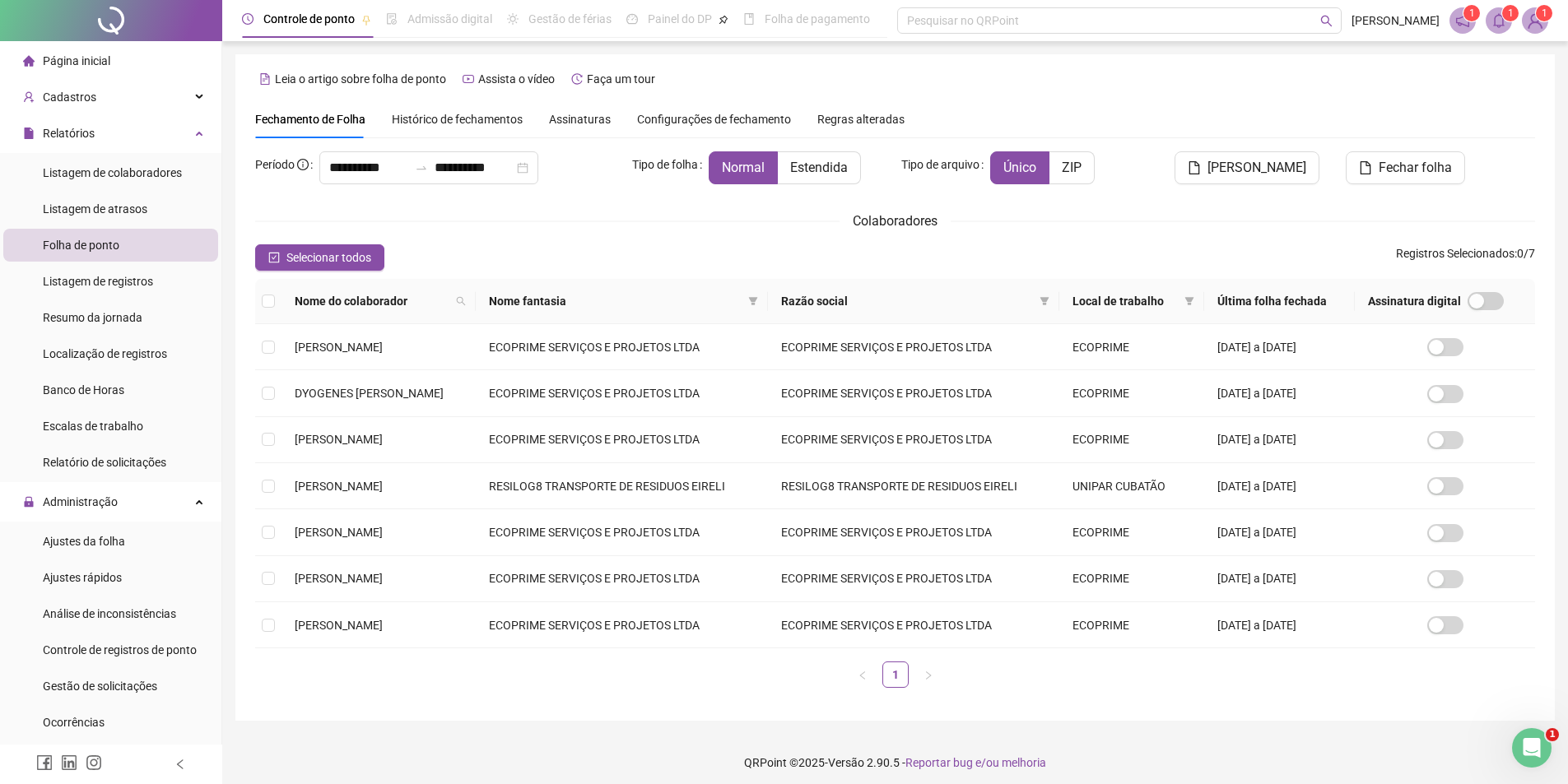
click at [1509, 27] on span at bounding box center [1499, 20] width 27 height 27
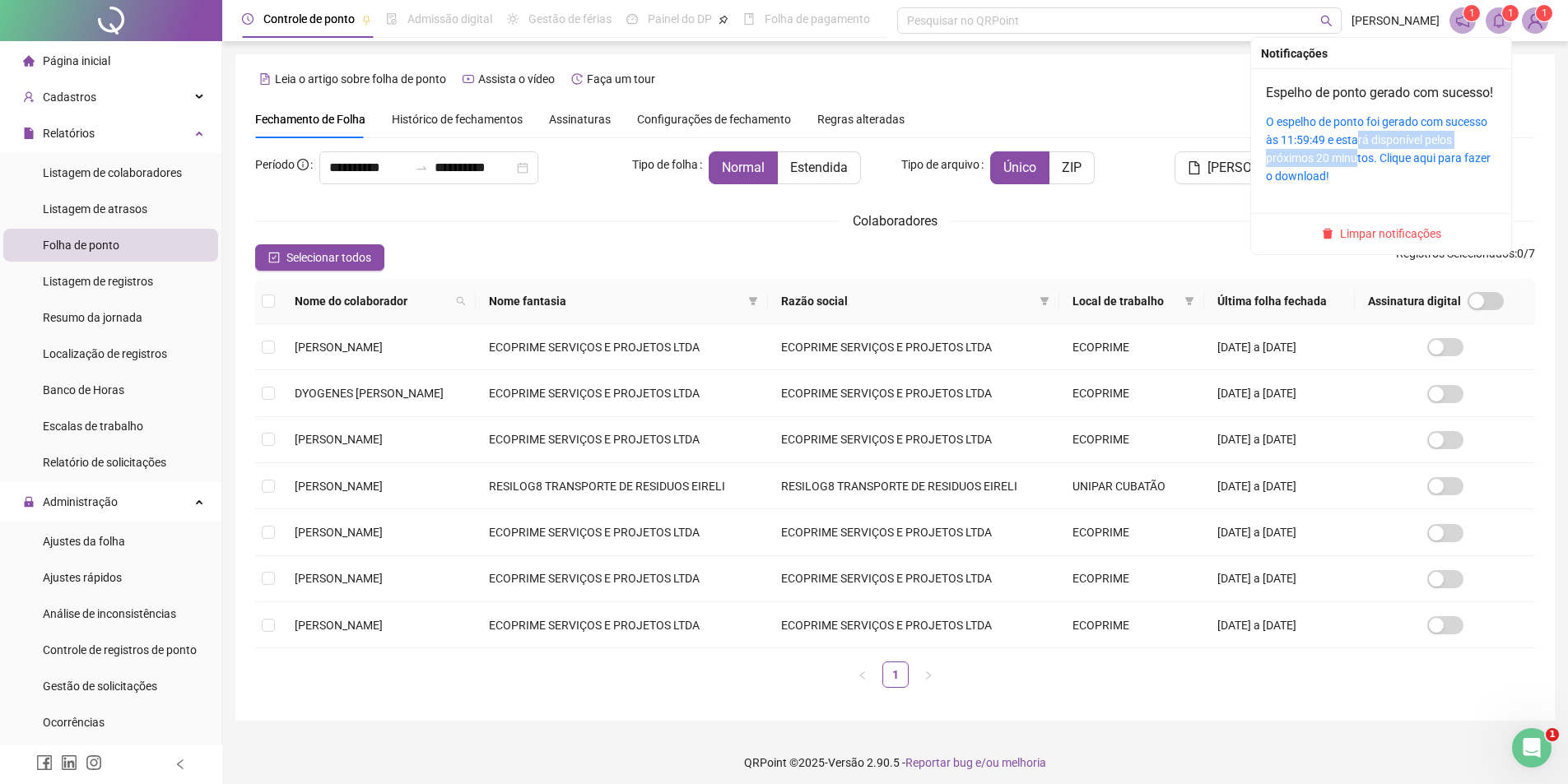
click at [1358, 169] on div "O espelho de ponto foi gerado com sucesso às 11:59:49 e estará disponível pelos…" at bounding box center [1382, 148] width 231 height 72
click at [1329, 152] on link "O espelho de ponto foi gerado com sucesso às 11:59:49 e estará disponível pelos…" at bounding box center [1378, 148] width 224 height 67
